Goal: Check status: Check status

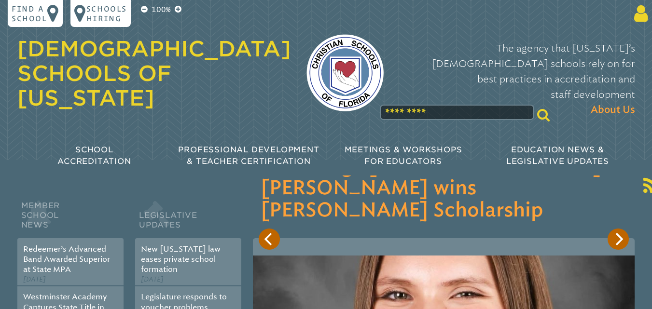
type input "**********"
click at [642, 19] on icon at bounding box center [639, 13] width 18 height 19
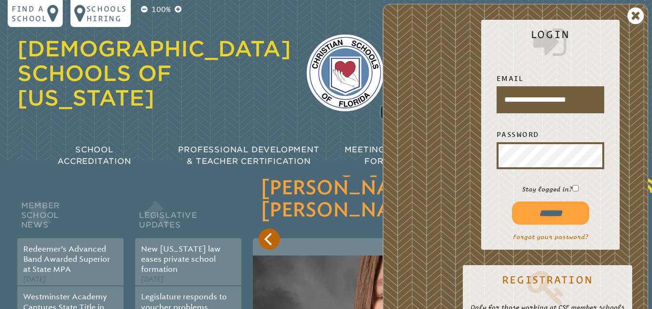
click at [552, 213] on input "******" at bounding box center [550, 213] width 77 height 23
type input "**********"
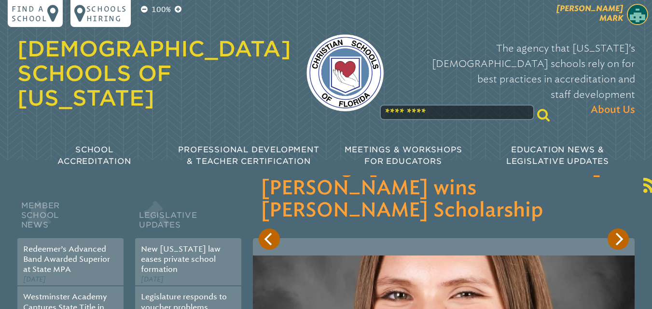
click at [639, 16] on img at bounding box center [637, 14] width 21 height 21
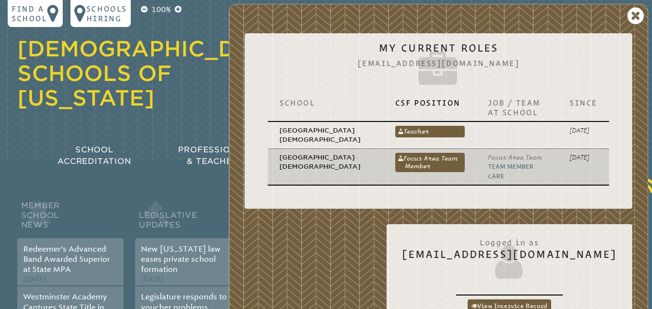
click at [526, 166] on link "Team Member Care" at bounding box center [511, 171] width 46 height 16
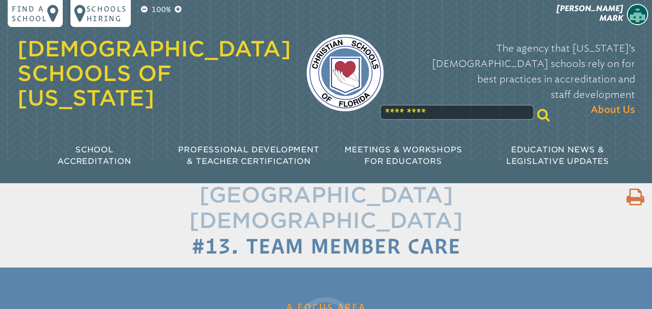
click at [330, 63] on img at bounding box center [344, 72] width 77 height 77
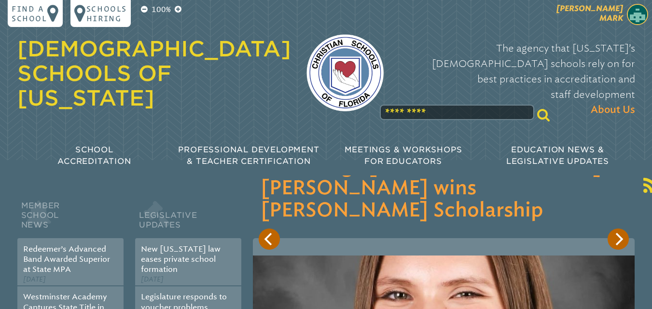
click at [610, 15] on span "Wilfrid Mark" at bounding box center [589, 13] width 67 height 19
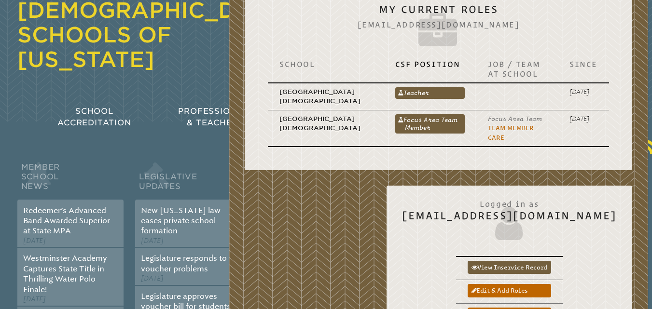
scroll to position [10, 0]
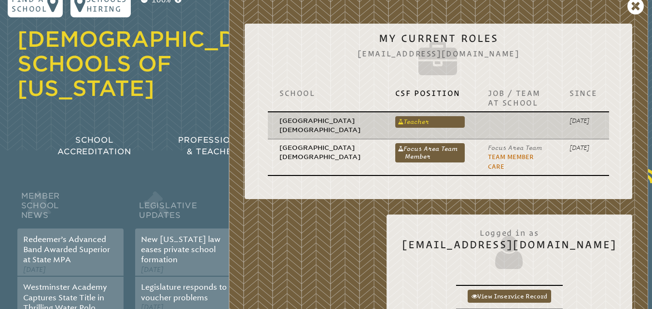
click at [424, 119] on link "Teacher" at bounding box center [429, 122] width 69 height 12
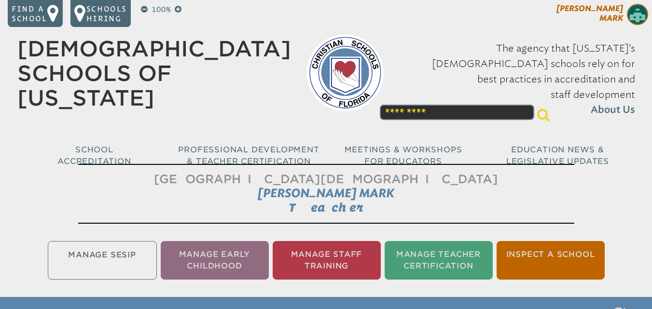
click at [607, 19] on span "Wilfrid Mark" at bounding box center [589, 13] width 67 height 19
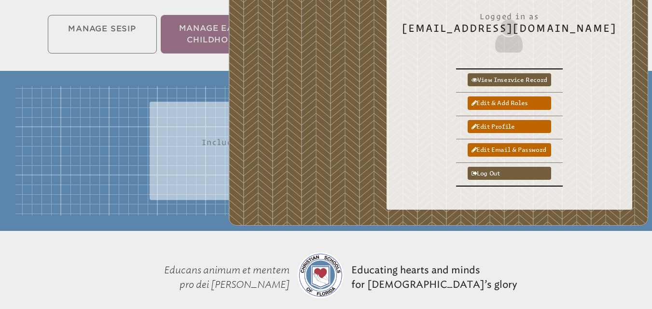
scroll to position [225, 0]
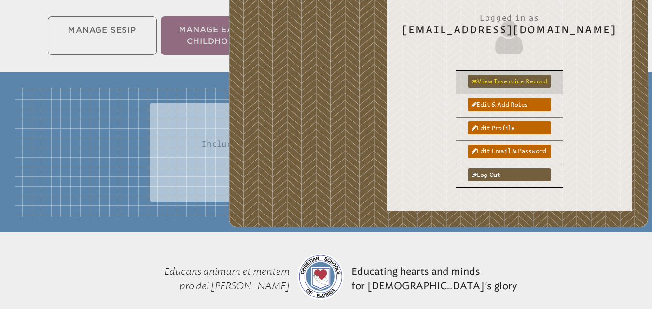
click at [541, 75] on link "View inservice record" at bounding box center [508, 81] width 83 height 13
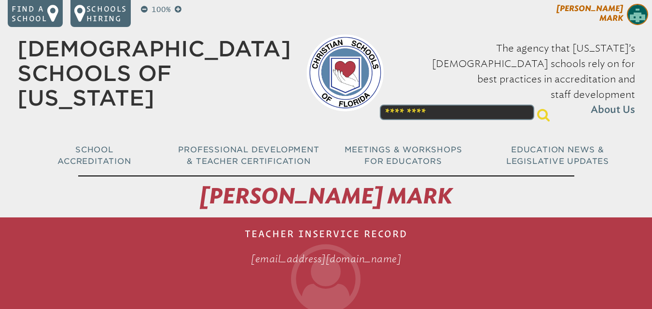
click at [612, 19] on span "Wilfrid Mark" at bounding box center [589, 13] width 67 height 19
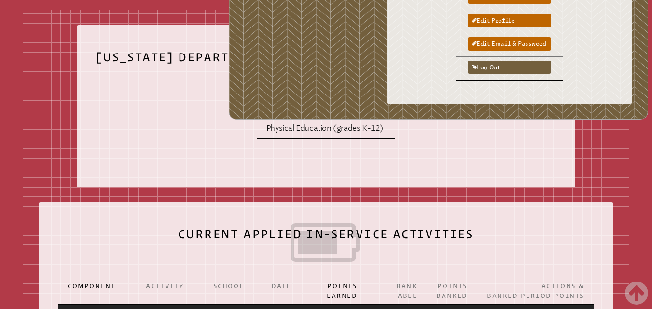
scroll to position [320, 0]
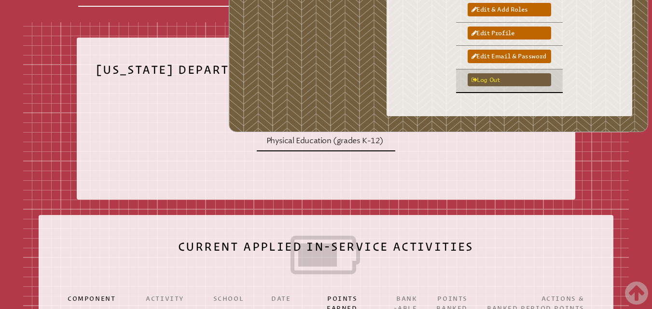
click at [536, 74] on link "Log out" at bounding box center [508, 79] width 83 height 13
